Goal: Transaction & Acquisition: Purchase product/service

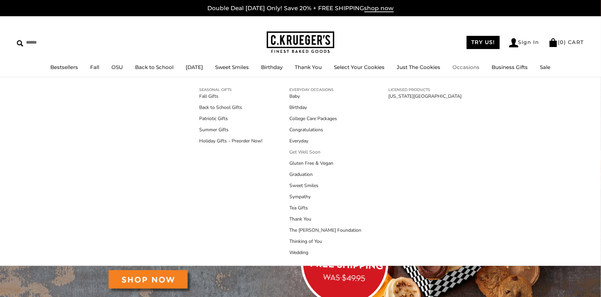
click at [303, 150] on link "Get Well Soon" at bounding box center [326, 151] width 72 height 7
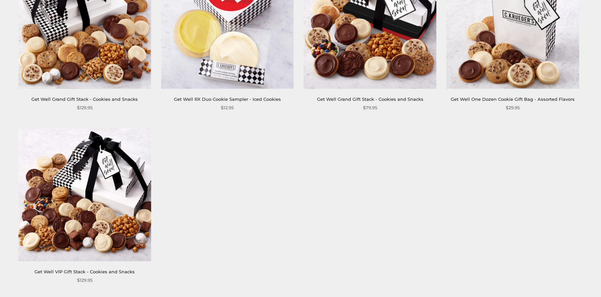
scroll to position [203, 0]
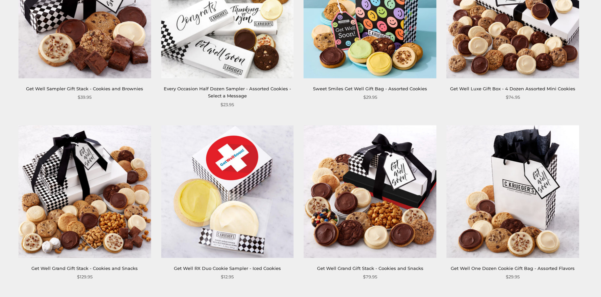
click at [359, 14] on img at bounding box center [370, 12] width 133 height 133
